Goal: Transaction & Acquisition: Purchase product/service

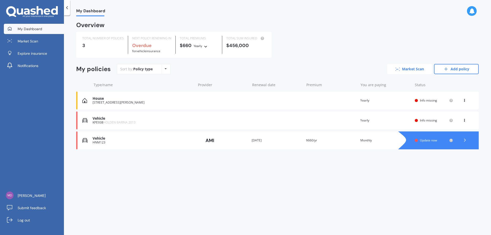
click at [403, 70] on link "Market Scan" at bounding box center [409, 69] width 45 height 10
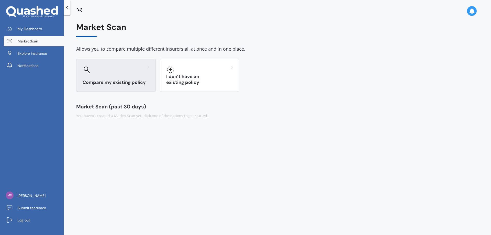
click at [125, 80] on h3 "Compare my existing policy" at bounding box center [116, 83] width 67 height 6
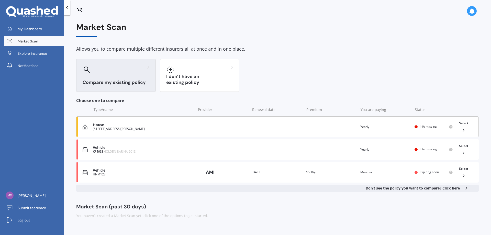
click at [123, 126] on div "House" at bounding box center [143, 125] width 101 height 4
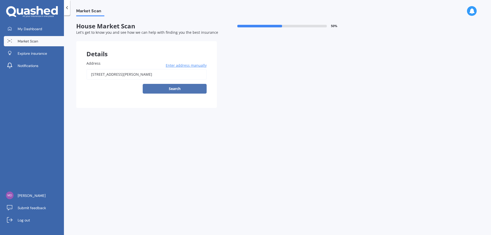
click at [165, 89] on button "Search" at bounding box center [175, 89] width 64 height 10
type input "[STREET_ADDRESS][PERSON_NAME]"
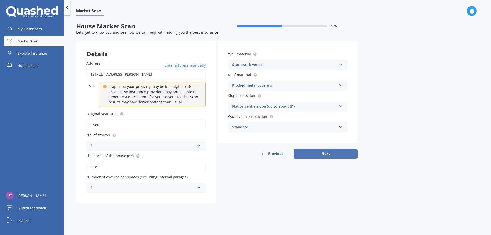
click at [321, 153] on button "Next" at bounding box center [326, 154] width 64 height 10
select select "23"
select select "01"
select select "1987"
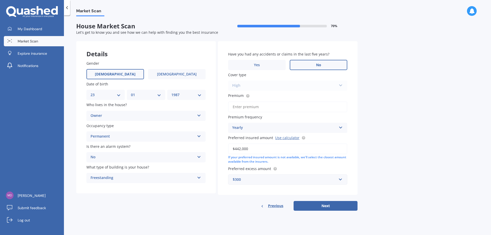
click at [331, 68] on label "No" at bounding box center [319, 65] width 58 height 10
click at [0, 0] on input "No" at bounding box center [0, 0] width 0 height 0
click at [321, 206] on button "Next" at bounding box center [326, 206] width 64 height 10
click at [259, 109] on input "Premium" at bounding box center [287, 107] width 119 height 11
click at [246, 104] on input "Premium" at bounding box center [287, 107] width 119 height 11
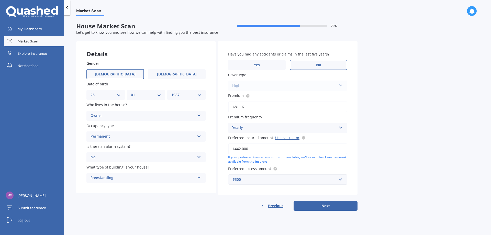
type input "$81.16"
click at [281, 126] on div "Yearly" at bounding box center [284, 128] width 104 height 6
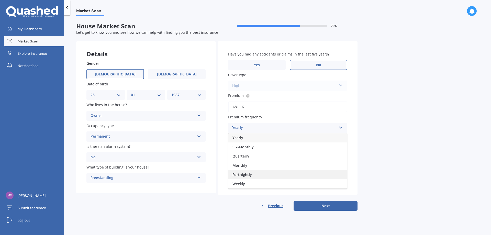
click at [267, 171] on div "Fortnightly" at bounding box center [288, 174] width 119 height 9
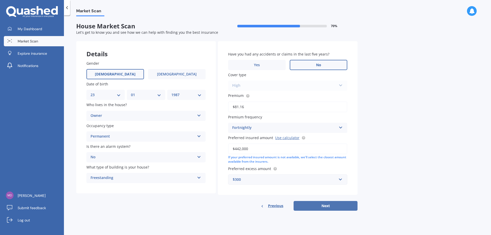
click at [316, 205] on button "Next" at bounding box center [326, 206] width 64 height 10
select select "23"
select select "01"
select select "1987"
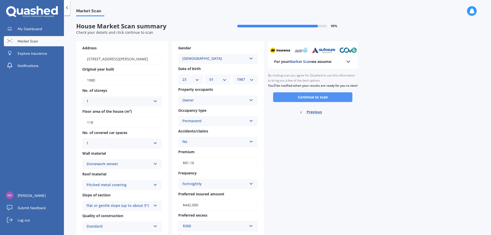
click at [310, 102] on button "Continue to scan" at bounding box center [312, 97] width 79 height 10
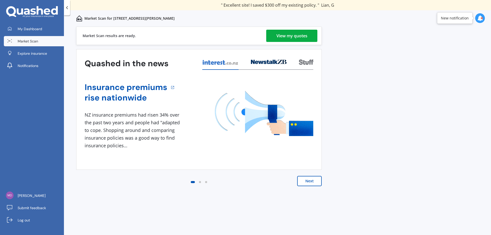
click at [282, 34] on div "View my quotes" at bounding box center [292, 36] width 31 height 12
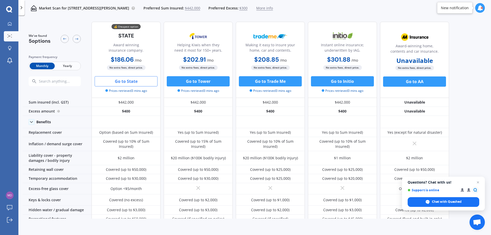
click at [134, 81] on button "Go to State" at bounding box center [126, 81] width 63 height 10
